Goal: Complete application form

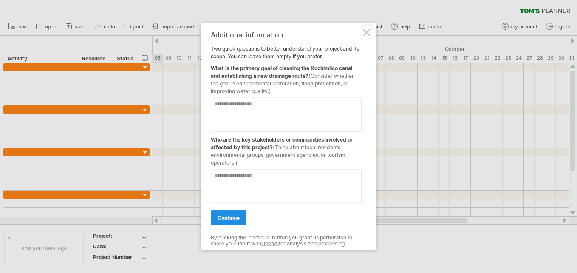
click at [235, 221] on link "continue" at bounding box center [229, 217] width 36 height 15
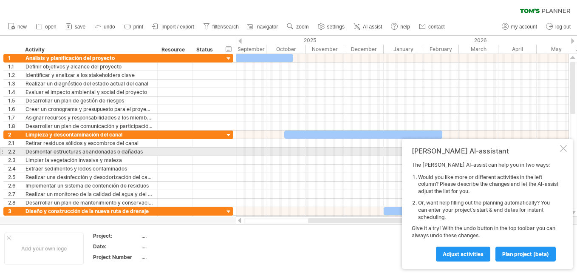
click at [562, 150] on div at bounding box center [563, 148] width 7 height 7
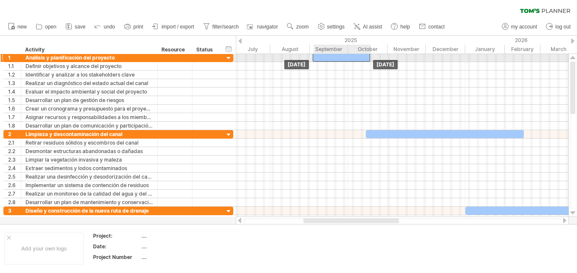
drag, startPoint x: 322, startPoint y: 56, endPoint x: 318, endPoint y: 54, distance: 4.6
click at [318, 54] on div at bounding box center [341, 58] width 57 height 8
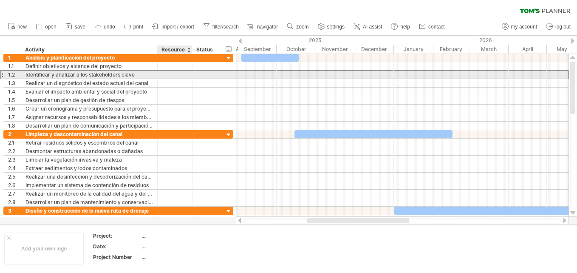
click at [181, 76] on div at bounding box center [175, 75] width 26 height 8
click at [212, 74] on div at bounding box center [206, 75] width 19 height 8
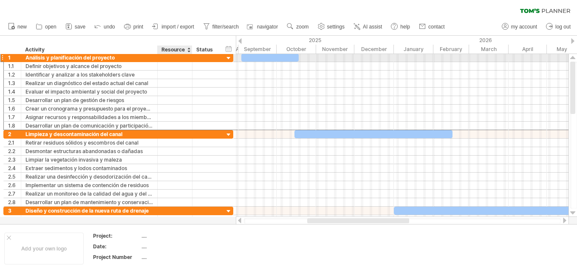
click at [176, 59] on div at bounding box center [175, 58] width 26 height 8
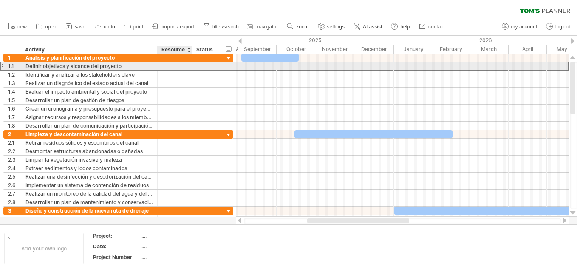
click at [179, 68] on div at bounding box center [175, 66] width 26 height 8
click at [179, 68] on input "text" at bounding box center [175, 66] width 26 height 8
click at [188, 68] on div at bounding box center [175, 66] width 35 height 8
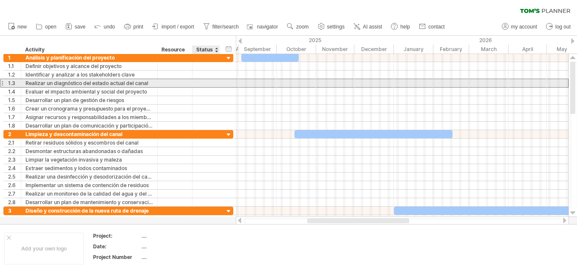
click at [222, 85] on div "**********" at bounding box center [118, 83] width 230 height 9
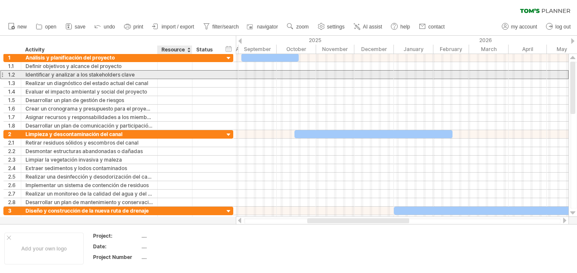
click at [184, 71] on div at bounding box center [175, 75] width 26 height 8
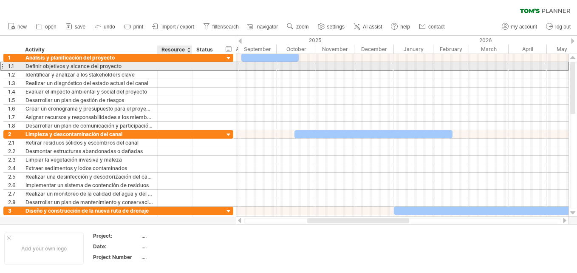
click at [176, 68] on div at bounding box center [175, 66] width 26 height 8
click at [172, 66] on input "text" at bounding box center [175, 66] width 26 height 8
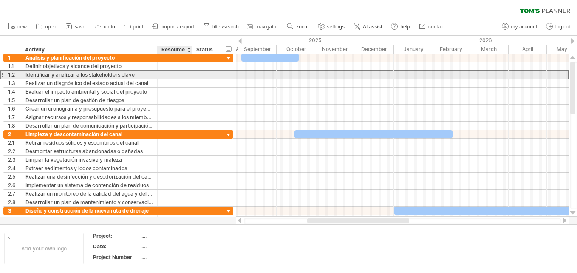
click at [182, 73] on div at bounding box center [175, 75] width 26 height 8
click at [182, 73] on input "text" at bounding box center [175, 75] width 26 height 8
type input "*"
click at [197, 75] on div at bounding box center [206, 75] width 19 height 8
click at [168, 74] on div "3" at bounding box center [175, 75] width 26 height 8
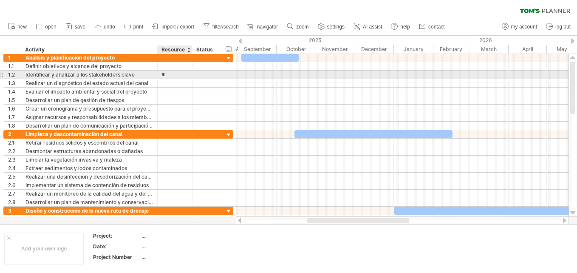
click at [168, 74] on input "*" at bounding box center [175, 75] width 26 height 8
click at [170, 74] on div at bounding box center [175, 75] width 26 height 8
click at [0, 0] on input "text" at bounding box center [0, 0] width 0 height 0
type input "*********"
click at [206, 75] on div at bounding box center [206, 75] width 19 height 8
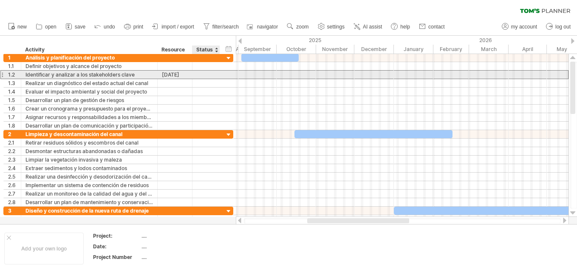
click at [206, 75] on input "text" at bounding box center [206, 75] width 19 height 8
